Goal: Transaction & Acquisition: Purchase product/service

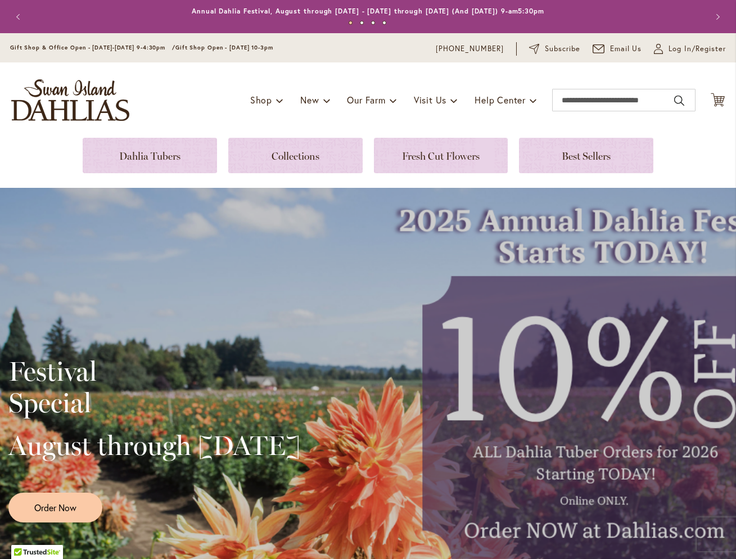
click at [599, 488] on div "Festival Special August through September 28th Order Now" at bounding box center [367, 435] width 719 height 281
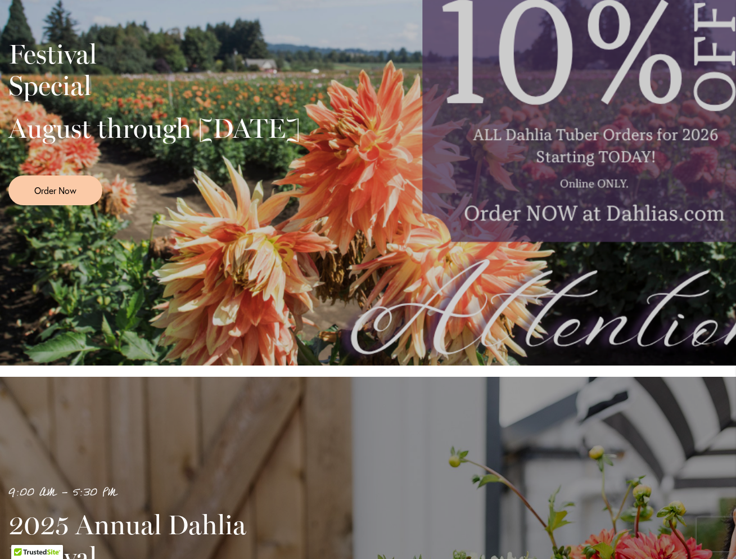
scroll to position [183, 0]
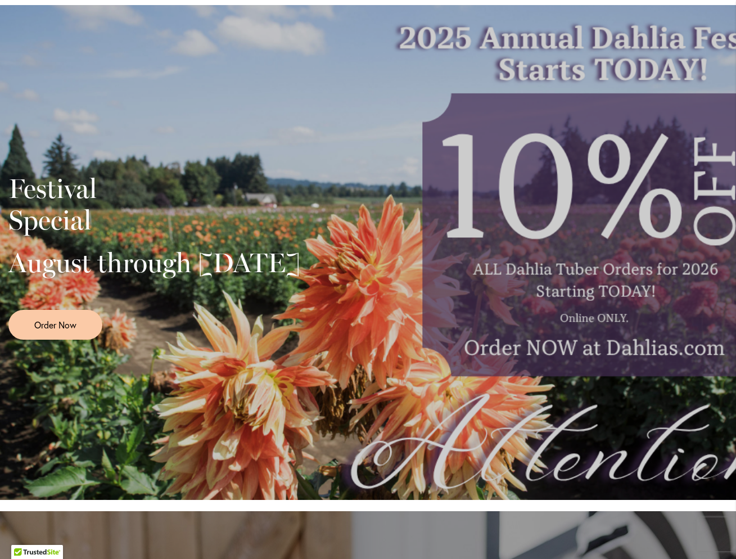
click at [585, 332] on div "Festival Special August through September 28th Order Now" at bounding box center [367, 252] width 719 height 281
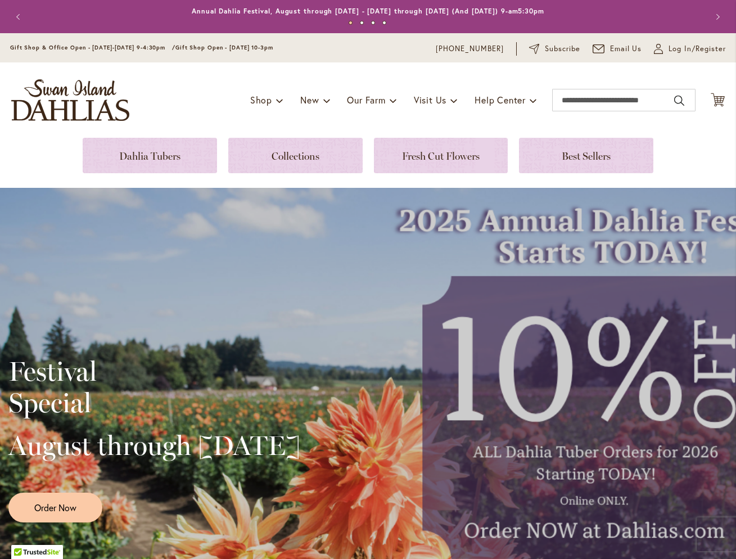
scroll to position [0, 0]
click at [121, 150] on link at bounding box center [150, 155] width 134 height 35
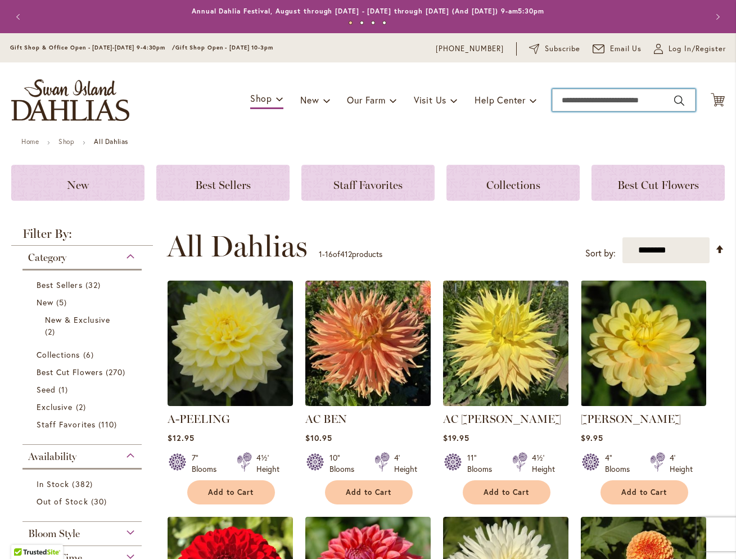
click at [570, 97] on input "Search" at bounding box center [623, 100] width 143 height 22
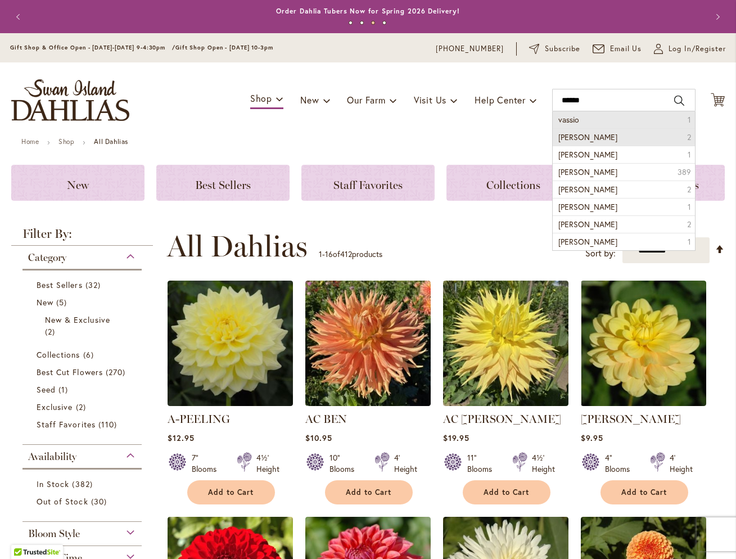
drag, startPoint x: 577, startPoint y: 118, endPoint x: 587, endPoint y: 135, distance: 20.4
click at [587, 135] on span "Vassio Meggos" at bounding box center [587, 137] width 59 height 11
type input "**********"
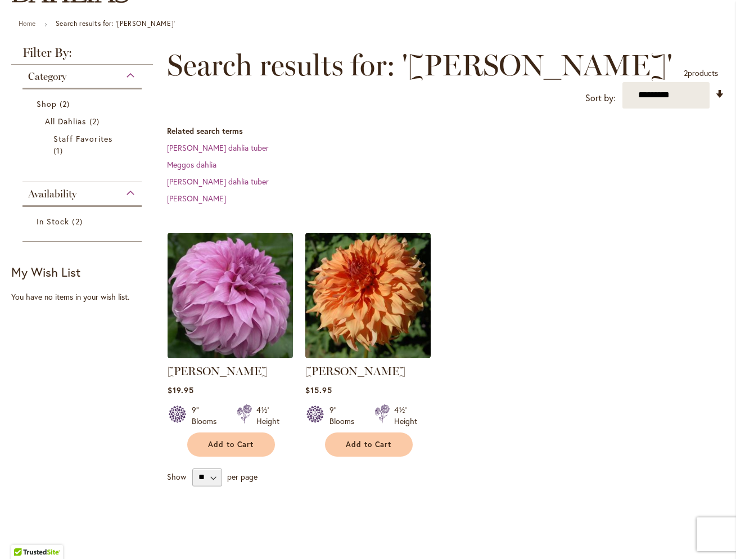
scroll to position [159, 0]
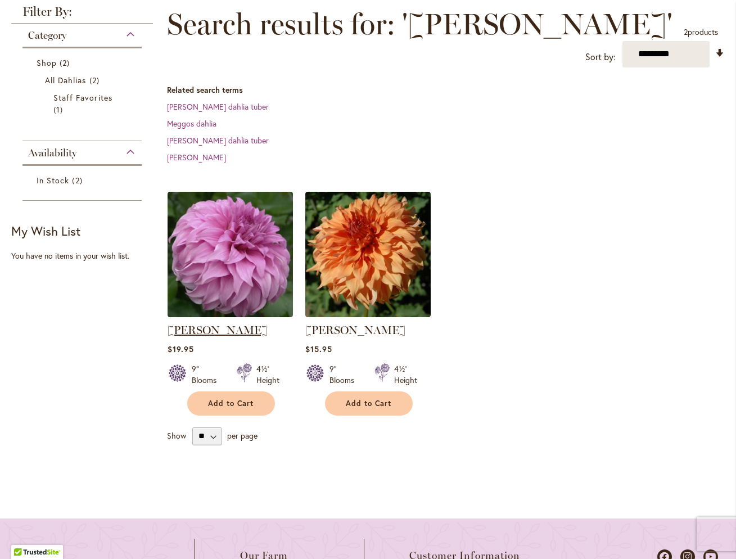
click at [206, 329] on link "[PERSON_NAME]" at bounding box center [217, 329] width 100 height 13
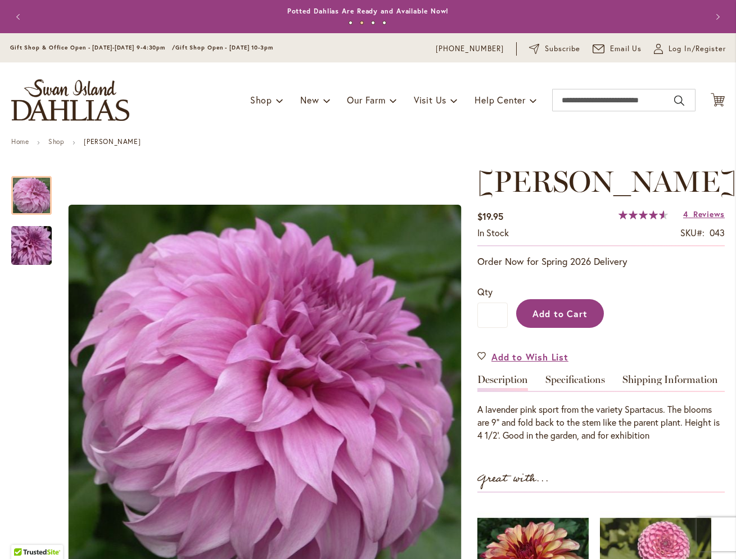
click at [575, 315] on span "Add to Cart" at bounding box center [560, 313] width 56 height 12
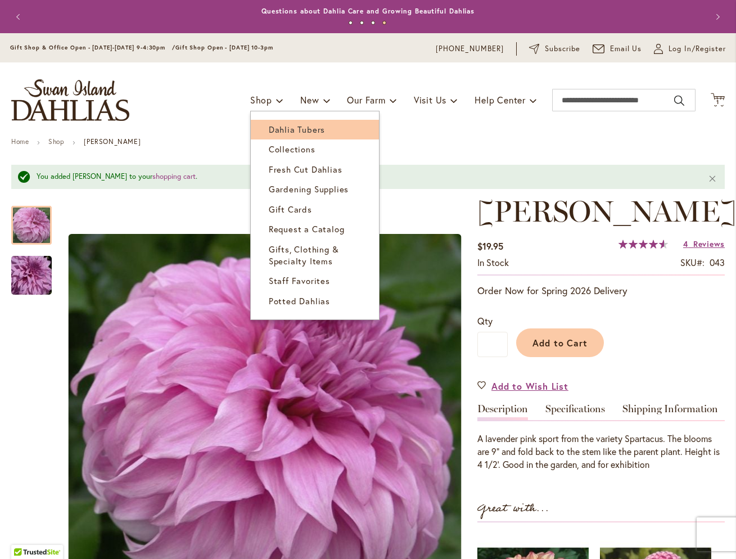
click at [276, 129] on span "Dahlia Tubers" at bounding box center [297, 129] width 56 height 11
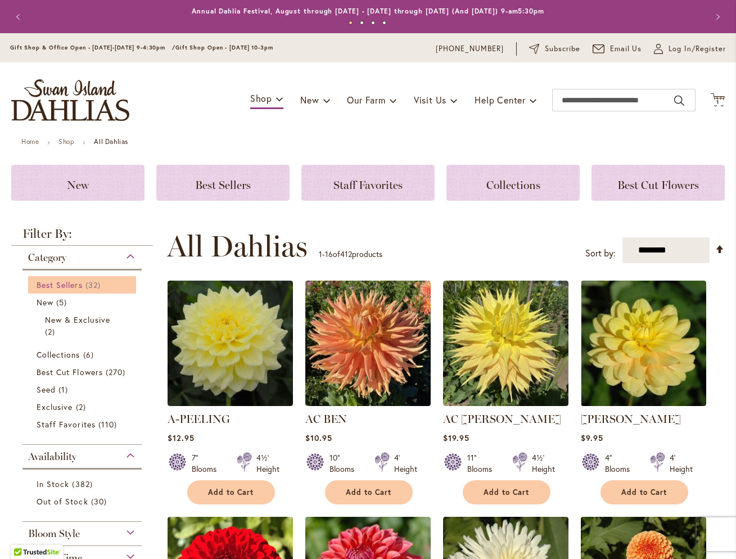
click at [53, 282] on span "Best Sellers" at bounding box center [60, 284] width 46 height 11
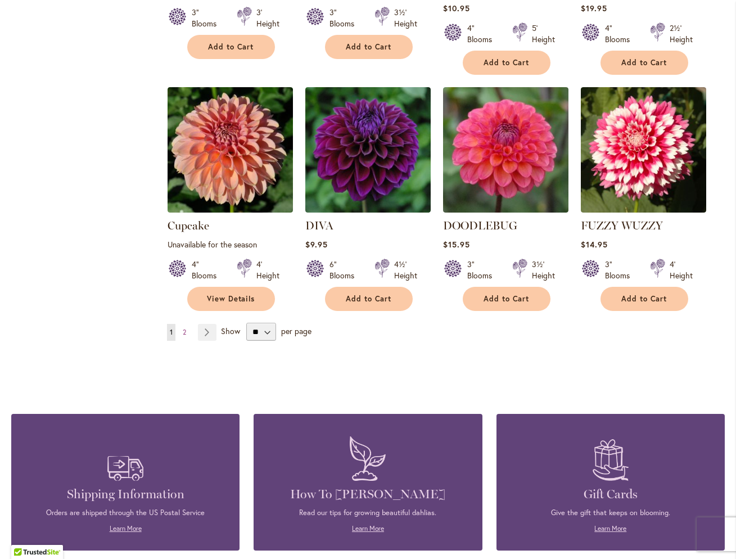
scroll to position [904, 0]
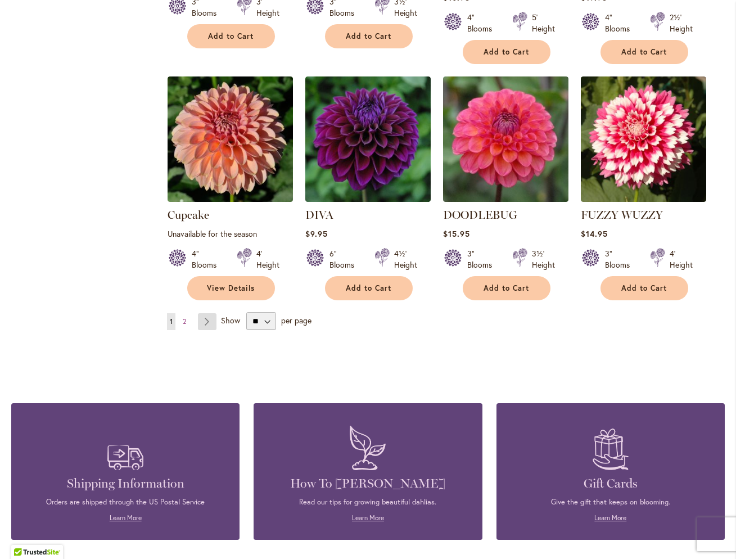
click at [206, 313] on link "Page Next" at bounding box center [207, 321] width 19 height 17
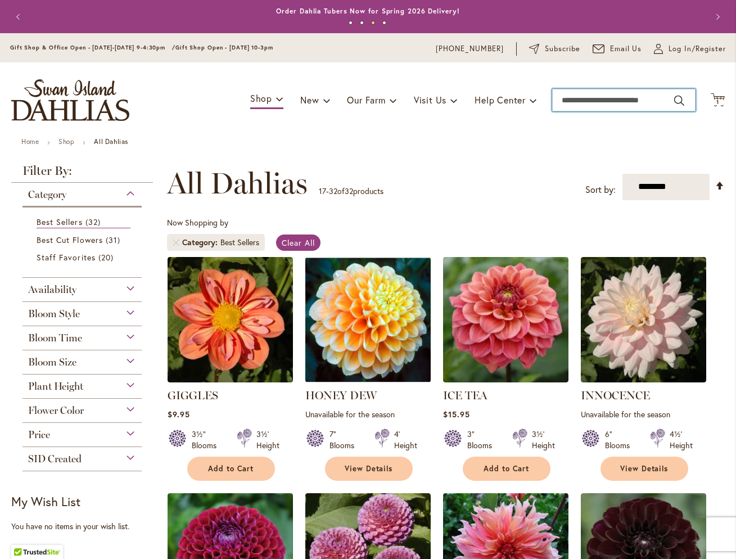
click at [572, 97] on input "Search" at bounding box center [623, 100] width 143 height 22
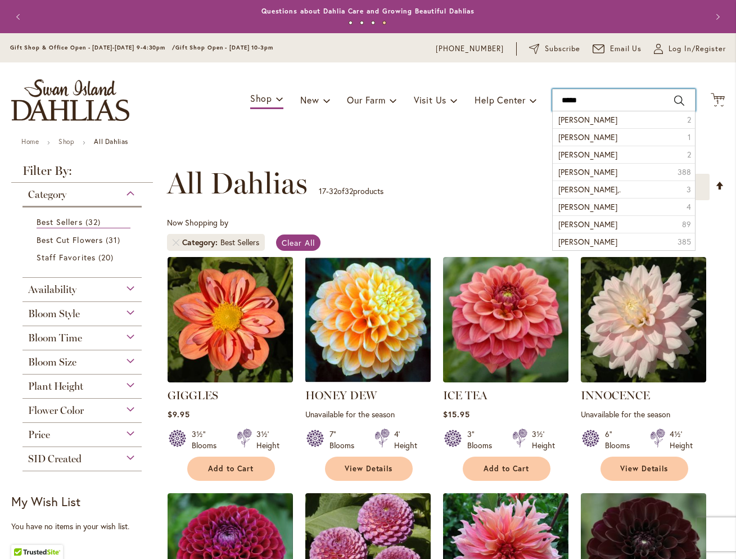
type input "******"
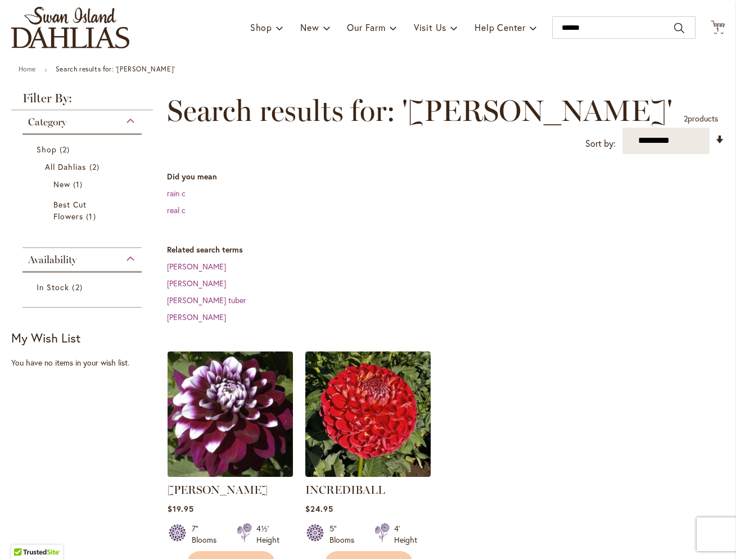
scroll to position [83, 0]
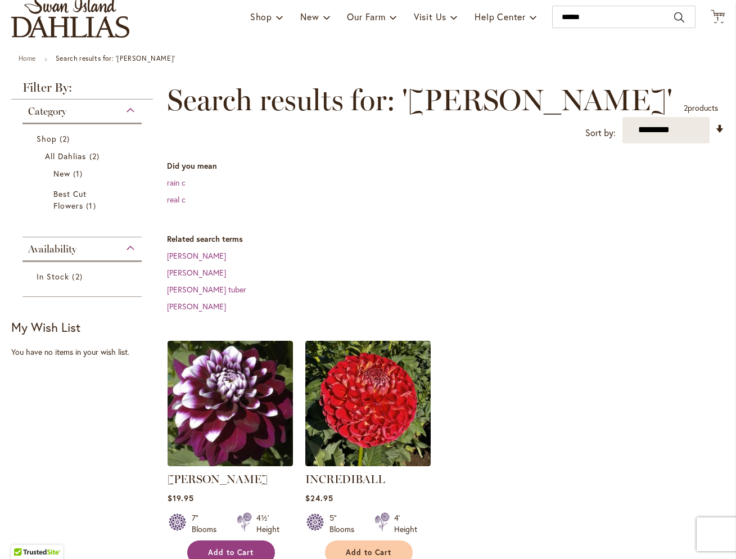
click at [252, 547] on span "Add to Cart" at bounding box center [231, 552] width 46 height 10
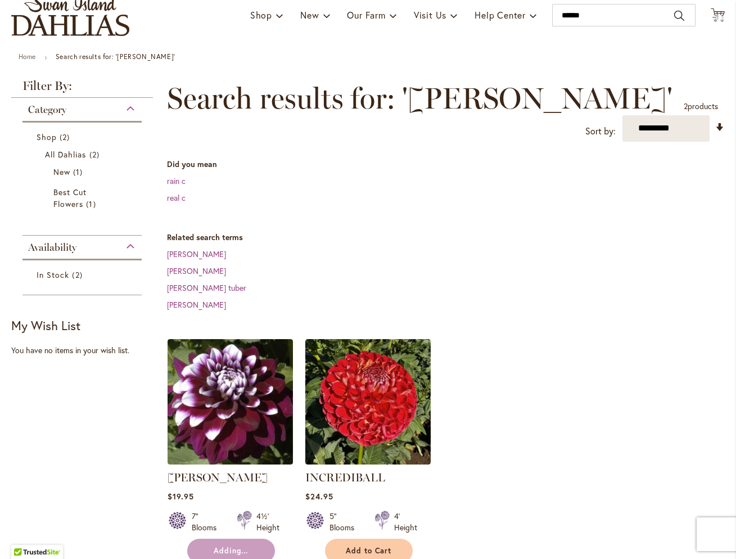
scroll to position [86, 0]
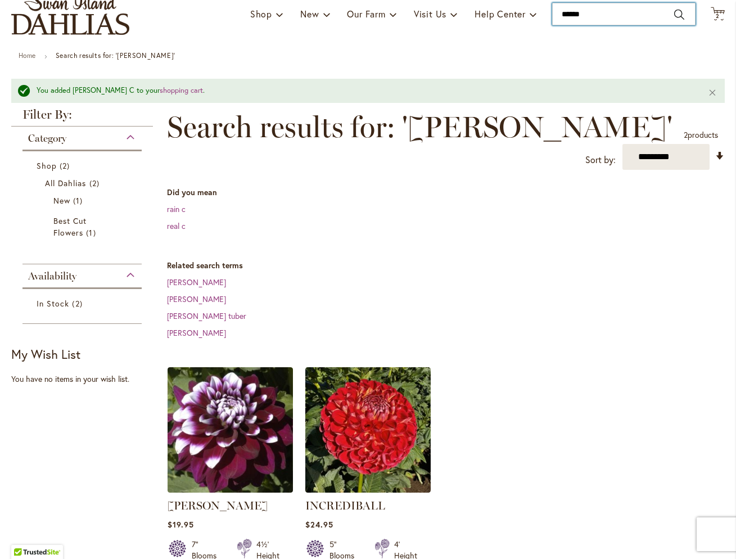
click at [596, 11] on input "******" at bounding box center [623, 14] width 143 height 22
type input "*"
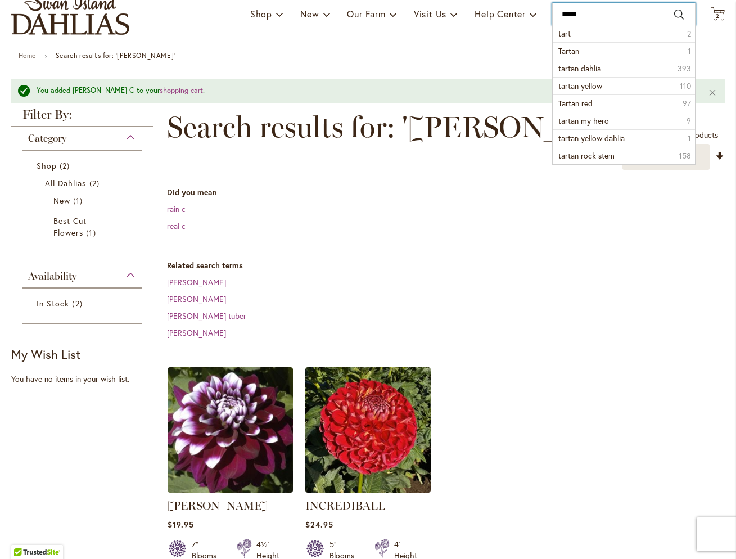
type input "******"
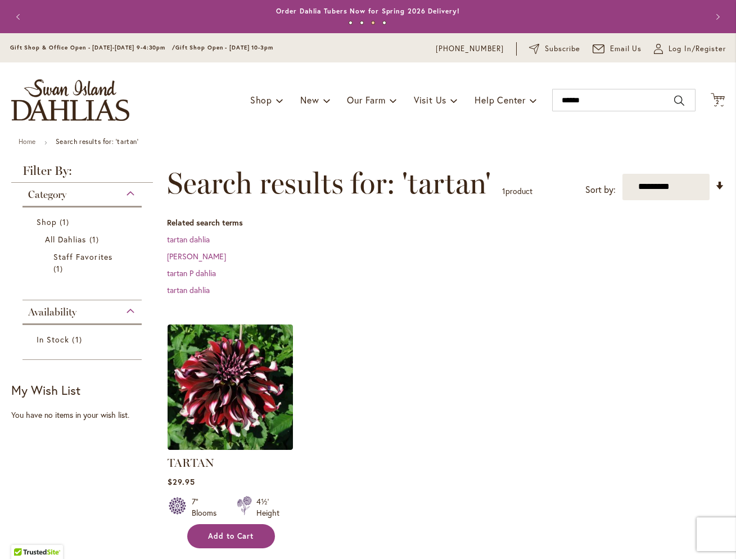
scroll to position [0, 1]
click at [244, 540] on button "Add to Cart" at bounding box center [231, 536] width 88 height 24
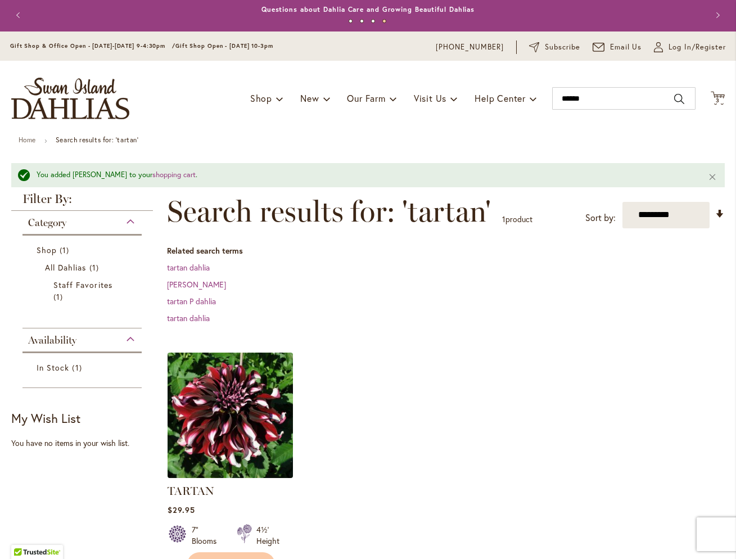
scroll to position [0, 0]
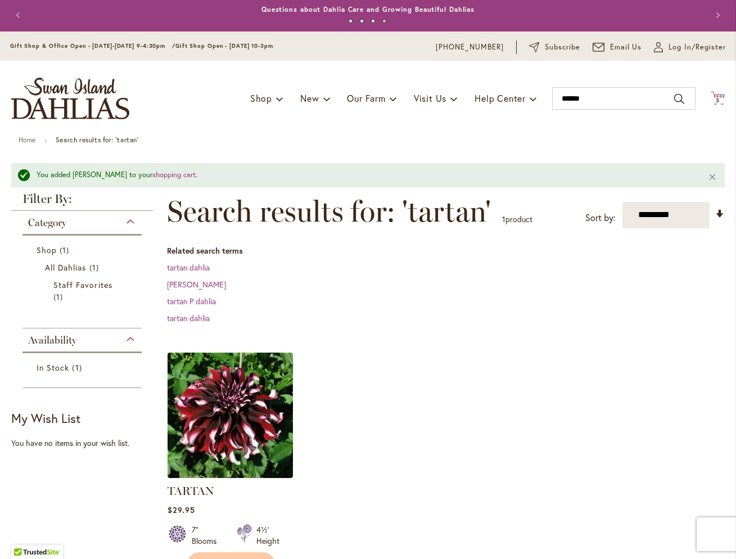
click at [710, 102] on button "Cart .cls-1 { fill: #231f20; } 3 3 items" at bounding box center [717, 98] width 14 height 15
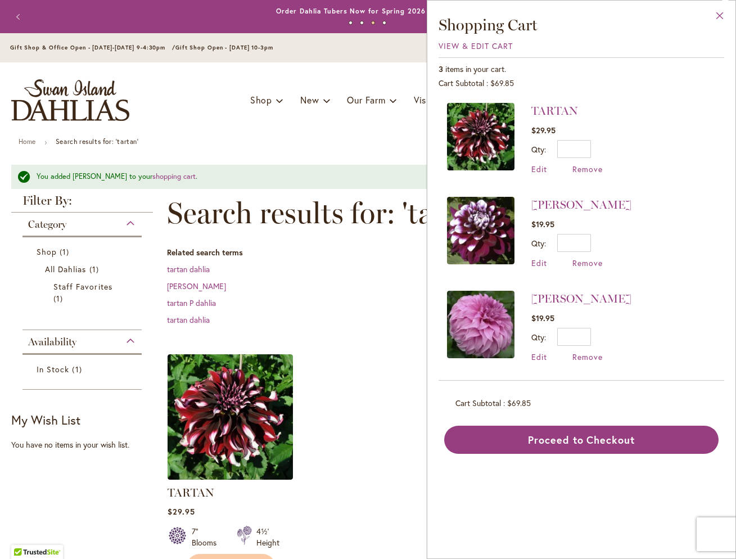
click at [721, 14] on button "Close" at bounding box center [719, 18] width 31 height 35
